Goal: Task Accomplishment & Management: Manage account settings

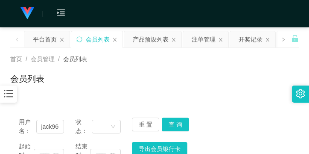
click at [10, 90] on icon "图标: bars" at bounding box center [8, 93] width 11 height 11
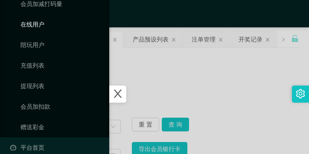
scroll to position [174, 0]
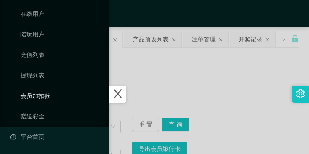
click at [49, 94] on link "会员加扣款" at bounding box center [62, 95] width 82 height 17
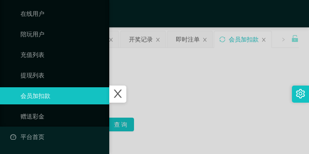
click at [122, 88] on icon "图标: close" at bounding box center [117, 93] width 11 height 11
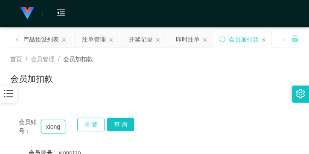
scroll to position [0, 9]
drag, startPoint x: 41, startPoint y: 126, endPoint x: 86, endPoint y: 132, distance: 45.3
click at [86, 132] on div "会员账号： xiongtao 重 置 查 询" at bounding box center [154, 127] width 289 height 18
paste input "hello kitty"
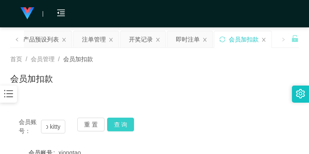
click at [126, 123] on button "查 询" at bounding box center [120, 125] width 27 height 14
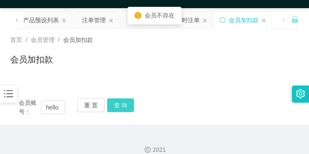
scroll to position [30, 0]
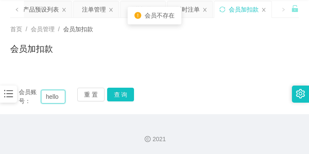
click at [59, 98] on input "hello kitty" at bounding box center [53, 97] width 25 height 14
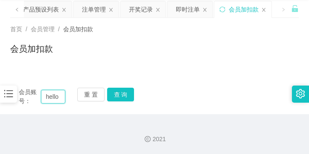
scroll to position [0, 1]
type input "hellokitty"
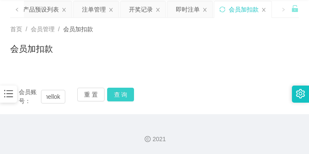
scroll to position [0, 0]
click at [126, 97] on button "查 询" at bounding box center [120, 95] width 27 height 14
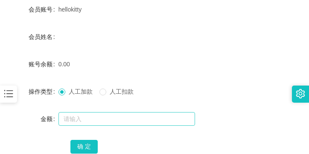
scroll to position [203, 0]
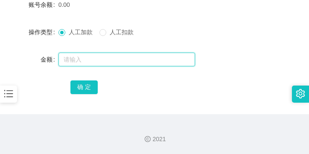
click at [115, 59] on input "text" at bounding box center [127, 60] width 137 height 14
type input "500"
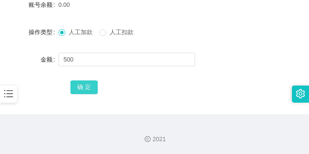
click at [87, 89] on button "确 定" at bounding box center [84, 87] width 27 height 14
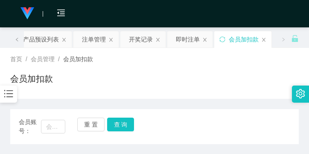
click at [15, 92] on div at bounding box center [8, 93] width 17 height 17
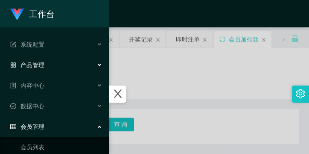
click at [45, 64] on div "产品管理" at bounding box center [54, 64] width 109 height 17
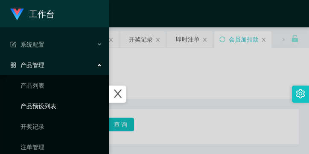
click at [48, 109] on link "产品预设列表" at bounding box center [62, 105] width 82 height 17
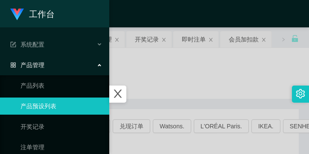
click at [121, 95] on icon "图标: close" at bounding box center [117, 93] width 11 height 11
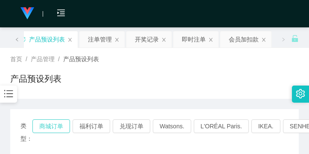
click at [57, 124] on button "商城订单" at bounding box center [51, 126] width 38 height 14
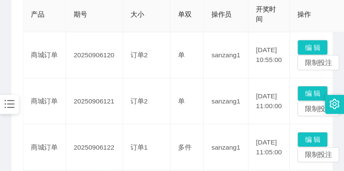
scroll to position [214, 0]
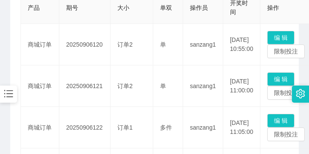
type button "k3wph"
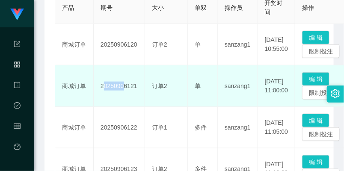
drag, startPoint x: 100, startPoint y: 86, endPoint x: 120, endPoint y: 86, distance: 20.1
click at [120, 86] on td "20250906121" at bounding box center [119, 85] width 51 height 41
click at [104, 90] on td "20250906121" at bounding box center [119, 85] width 51 height 41
drag, startPoint x: 100, startPoint y: 86, endPoint x: 135, endPoint y: 86, distance: 34.6
click at [135, 86] on td "20250906121" at bounding box center [119, 85] width 51 height 41
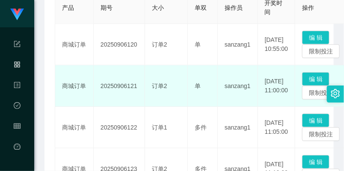
copy td "20250906121"
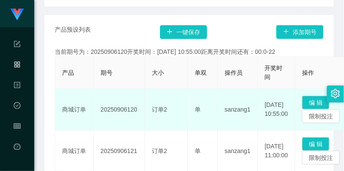
scroll to position [166, 0]
